Goal: Find specific page/section: Find specific page/section

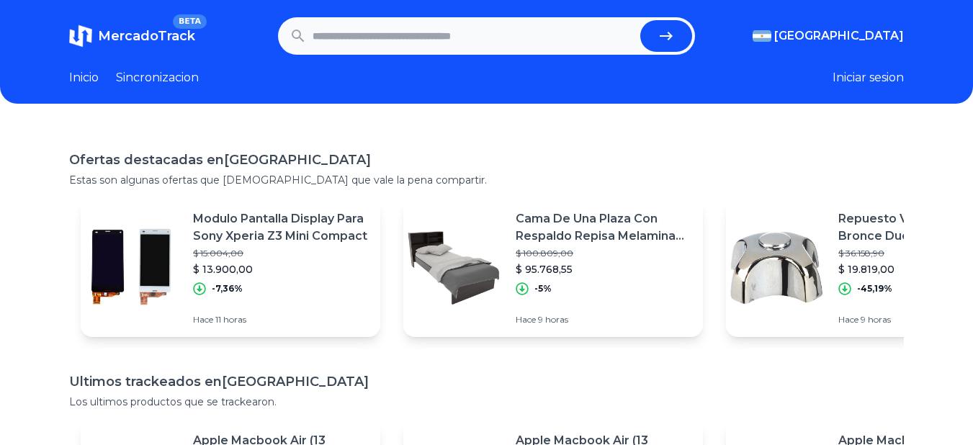
click at [472, 37] on input "text" at bounding box center [474, 36] width 323 height 32
type input "**********"
click at [640, 20] on button "submit" at bounding box center [666, 36] width 52 height 32
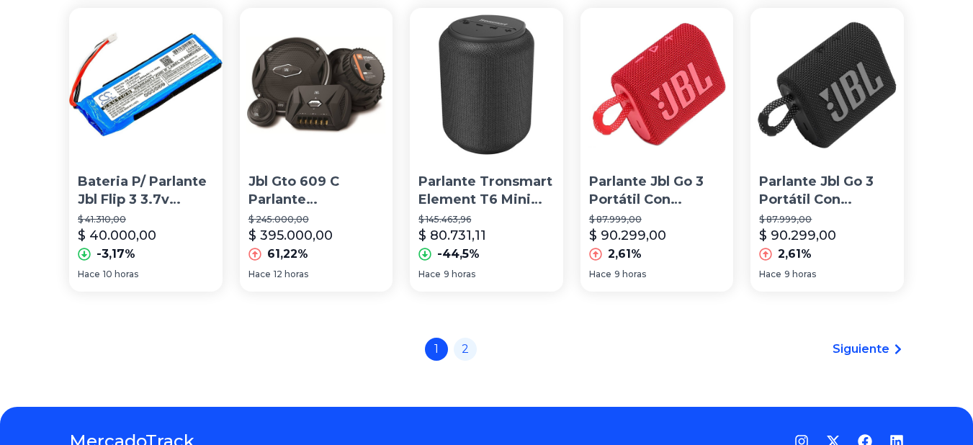
scroll to position [1080, 0]
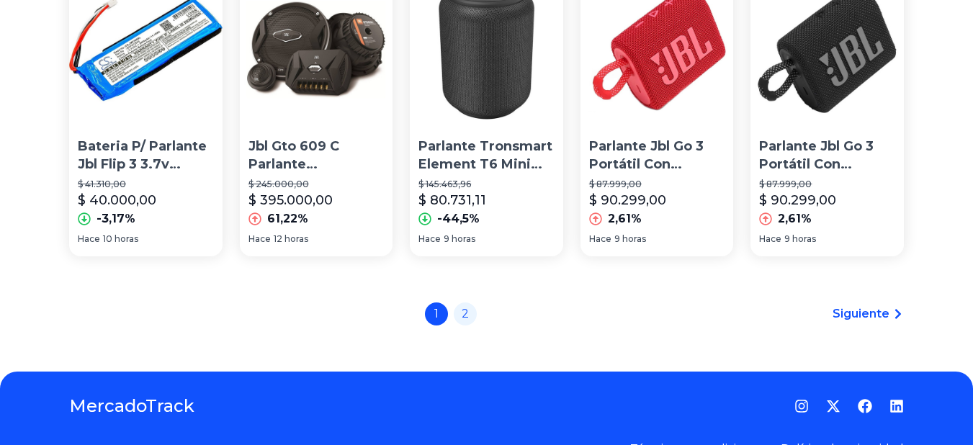
click at [904, 320] on icon at bounding box center [898, 314] width 12 height 12
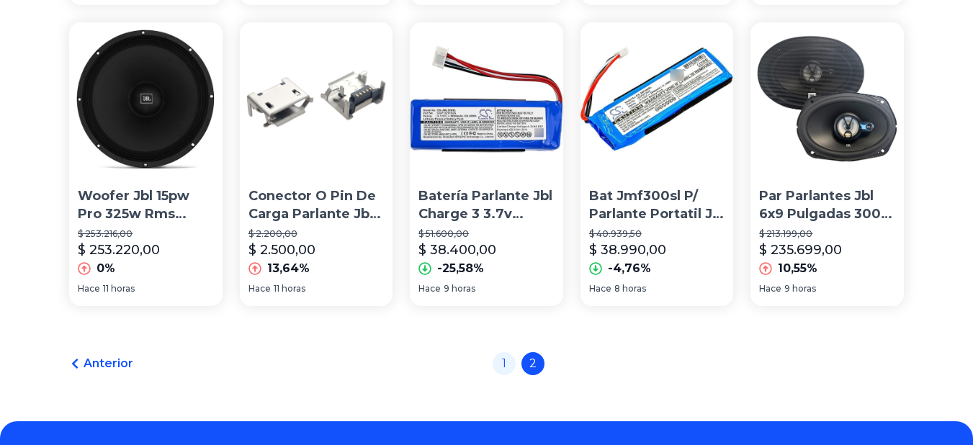
scroll to position [1125, 0]
